Goal: Information Seeking & Learning: Learn about a topic

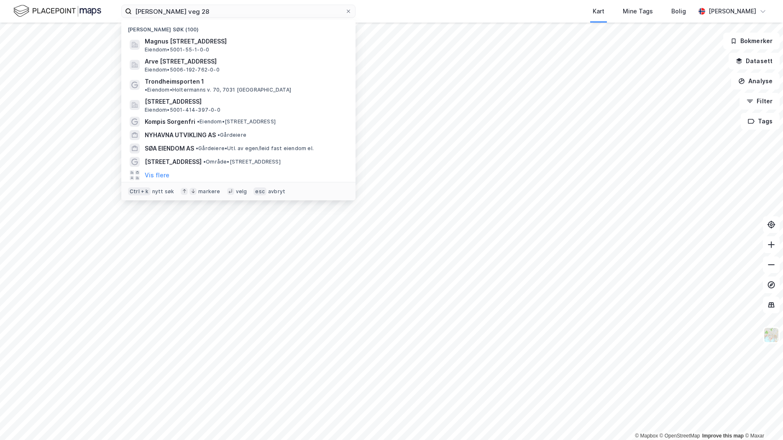
click at [175, 8] on input "[PERSON_NAME] veg 28" at bounding box center [238, 11] width 213 height 13
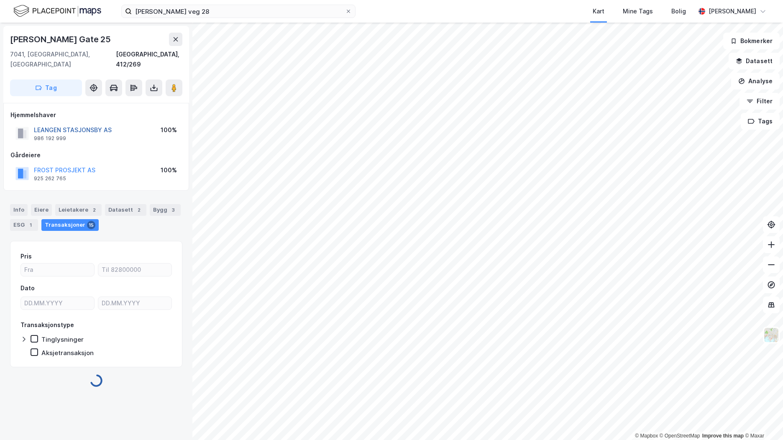
click at [0, 0] on button "LEANGEN STASJONSBY AS" at bounding box center [0, 0] width 0 height 0
